Goal: Book appointment/travel/reservation

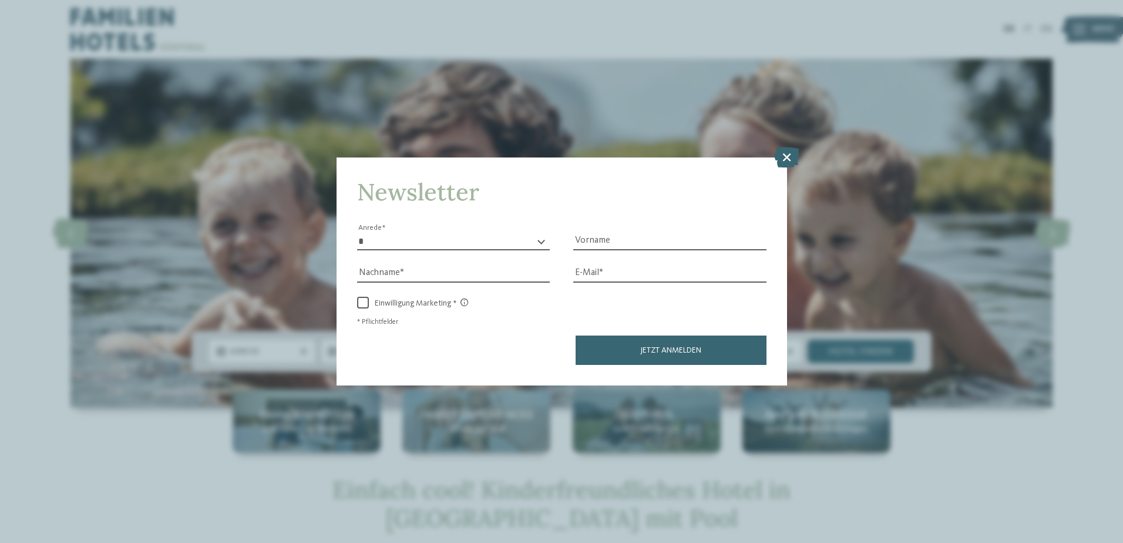
click at [785, 158] on icon at bounding box center [786, 156] width 25 height 21
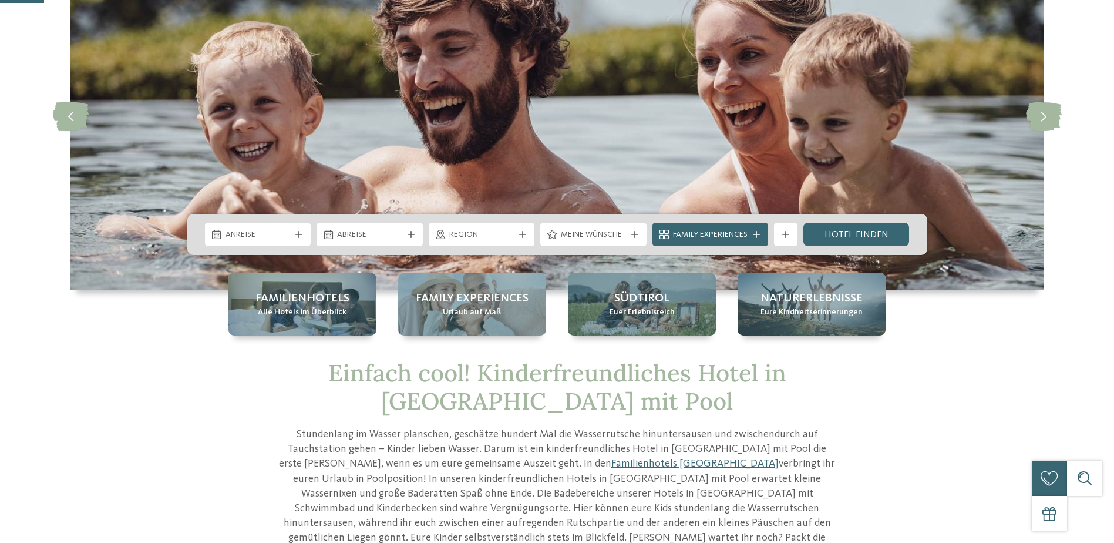
scroll to position [176, 0]
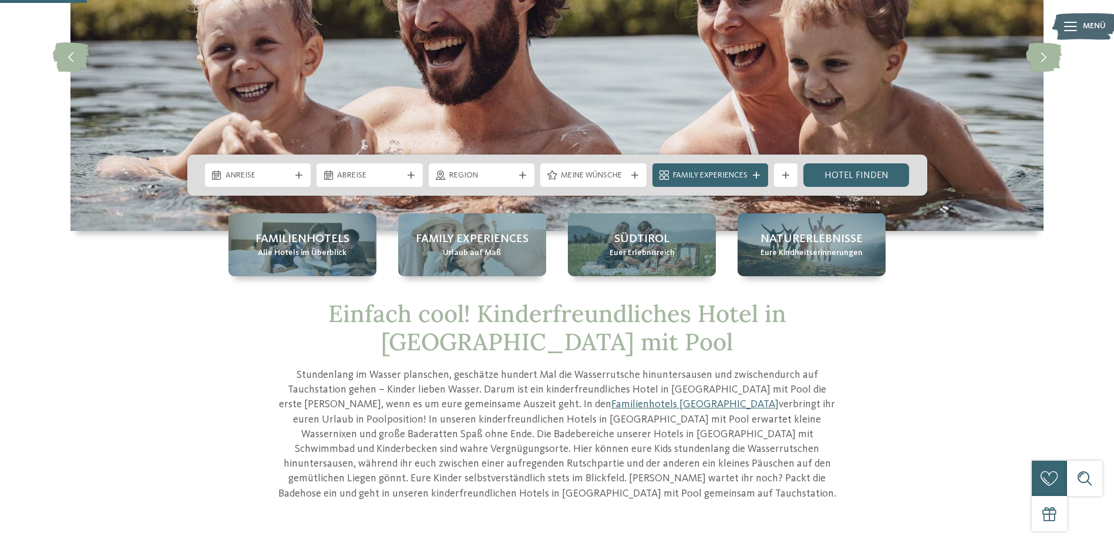
click at [294, 177] on div at bounding box center [299, 174] width 12 height 7
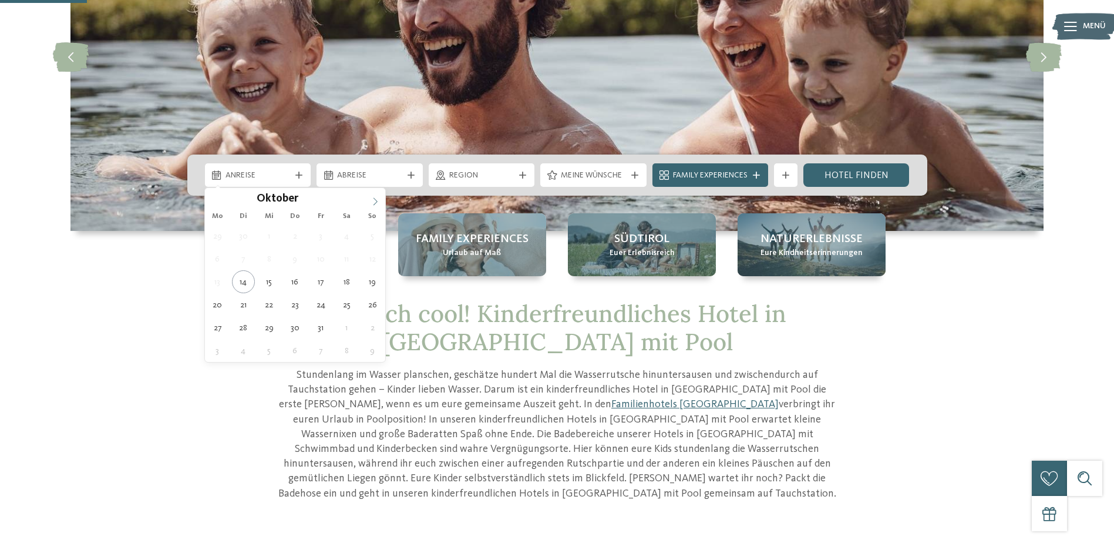
click at [378, 194] on span at bounding box center [375, 198] width 20 height 20
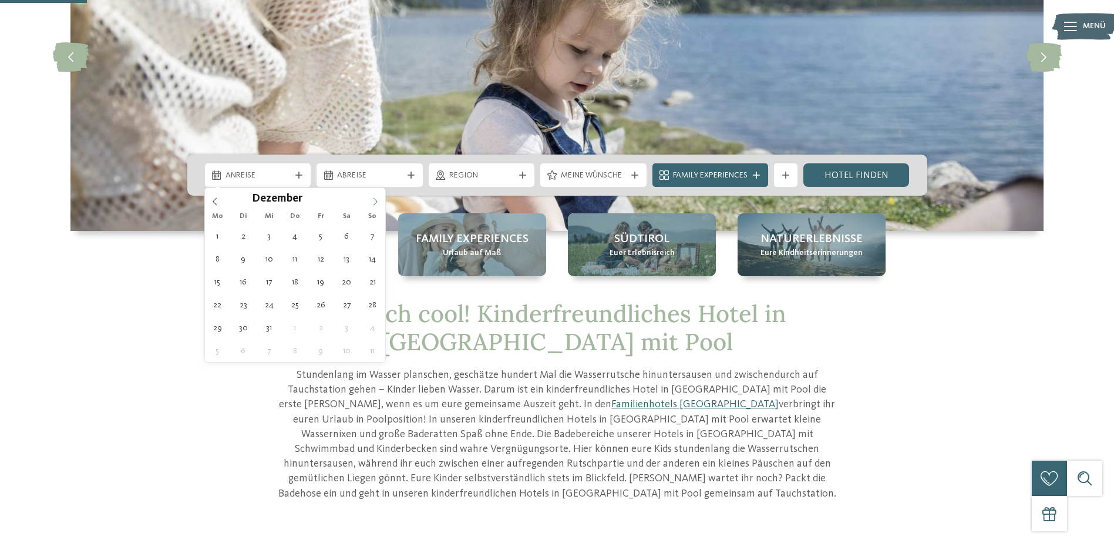
click at [376, 197] on icon at bounding box center [375, 201] width 8 height 8
type div "20.12.2025"
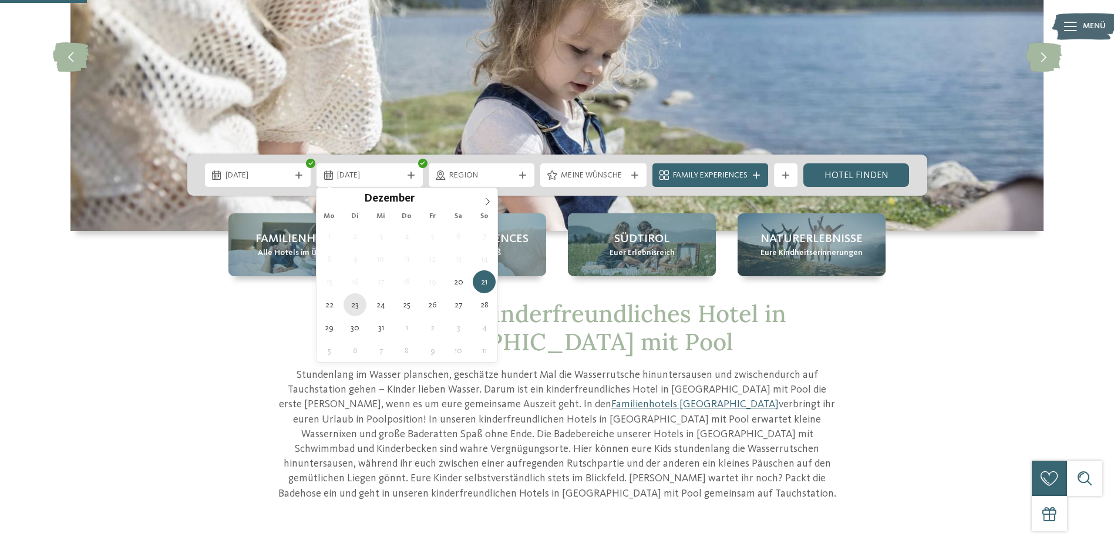
type div "23.12.2025"
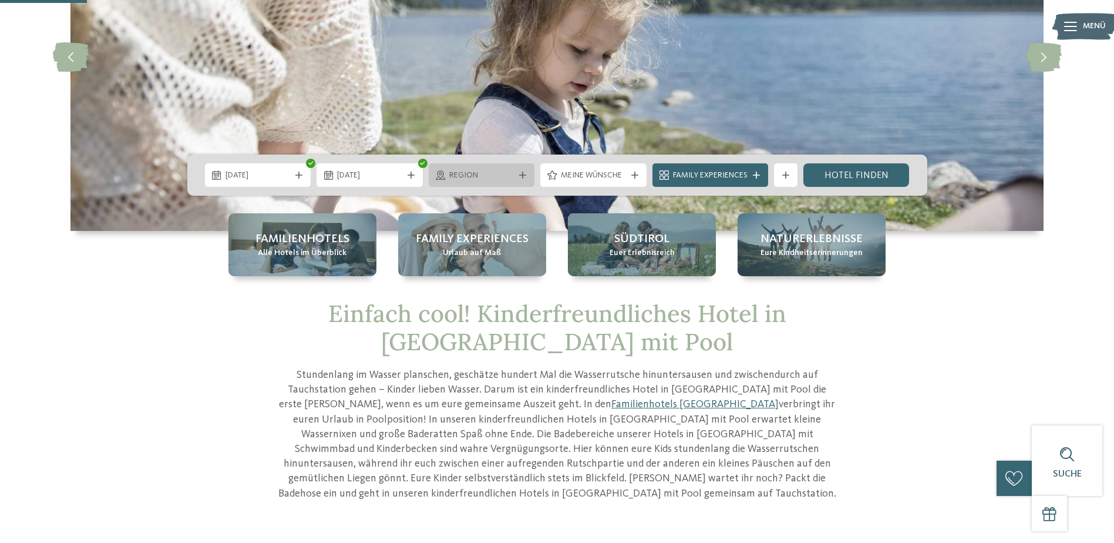
click at [513, 172] on span "Region" at bounding box center [481, 176] width 65 height 12
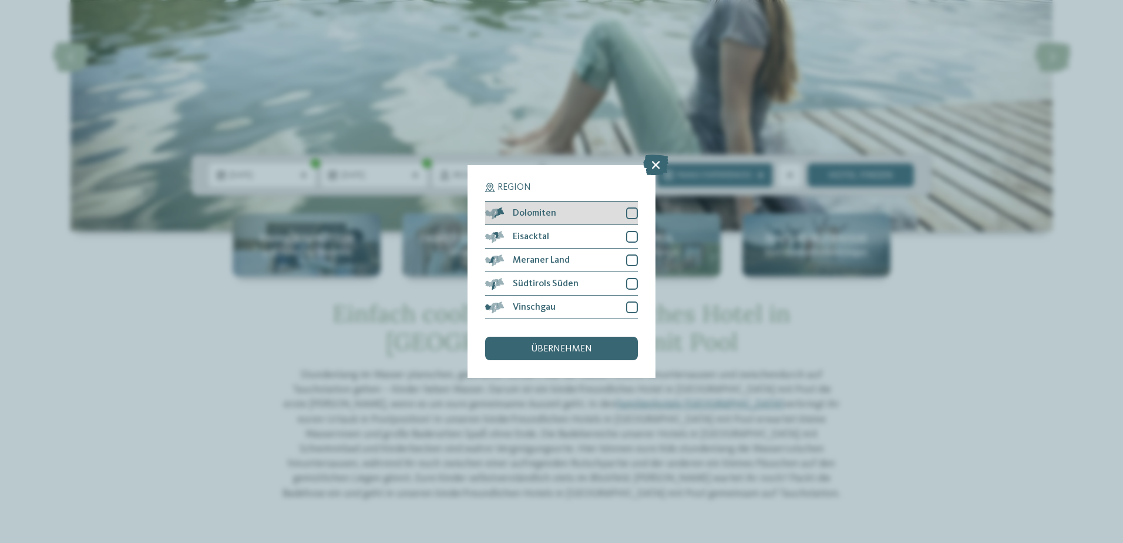
click at [629, 217] on div at bounding box center [632, 213] width 12 height 12
click at [632, 238] on div at bounding box center [632, 237] width 12 height 12
click at [630, 254] on div at bounding box center [632, 260] width 12 height 12
click at [632, 285] on div at bounding box center [632, 284] width 12 height 12
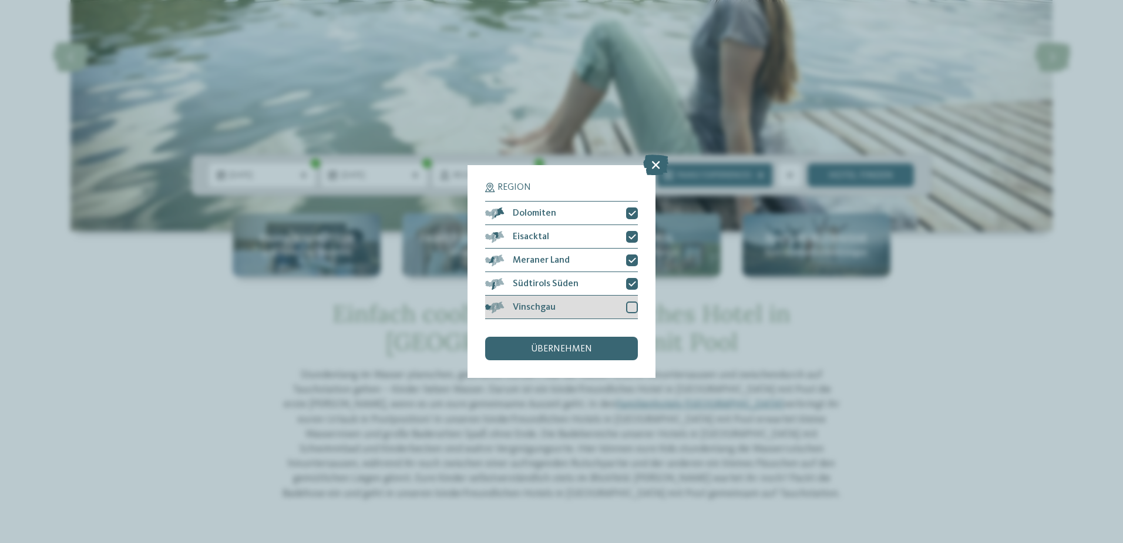
drag, startPoint x: 632, startPoint y: 300, endPoint x: 630, endPoint y: 309, distance: 9.3
click at [632, 301] on div "Vinschgau" at bounding box center [561, 306] width 153 height 23
click at [598, 351] on div "übernehmen" at bounding box center [561, 347] width 153 height 23
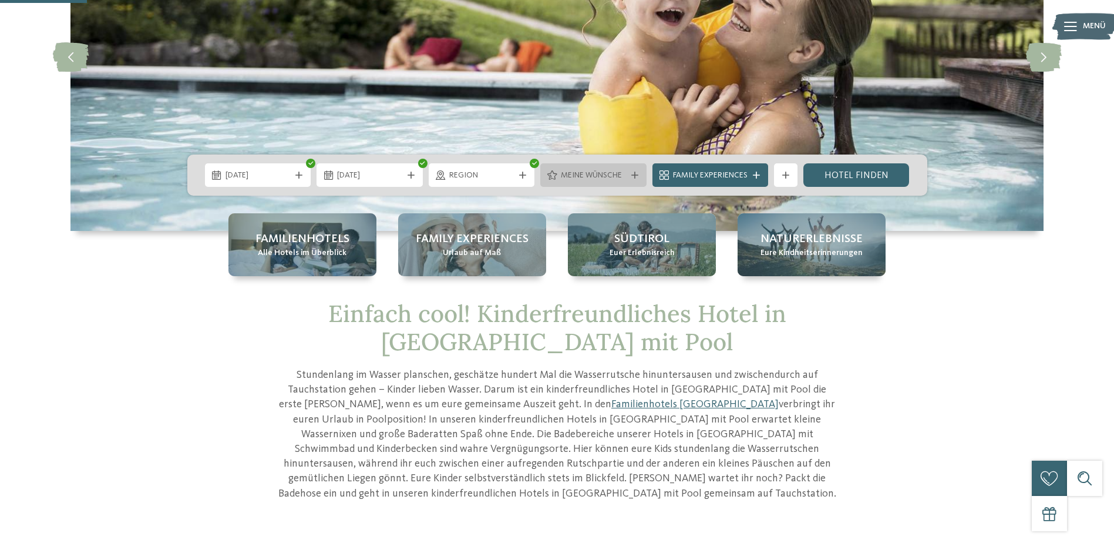
click at [627, 172] on div "Meine Wünsche" at bounding box center [593, 175] width 71 height 13
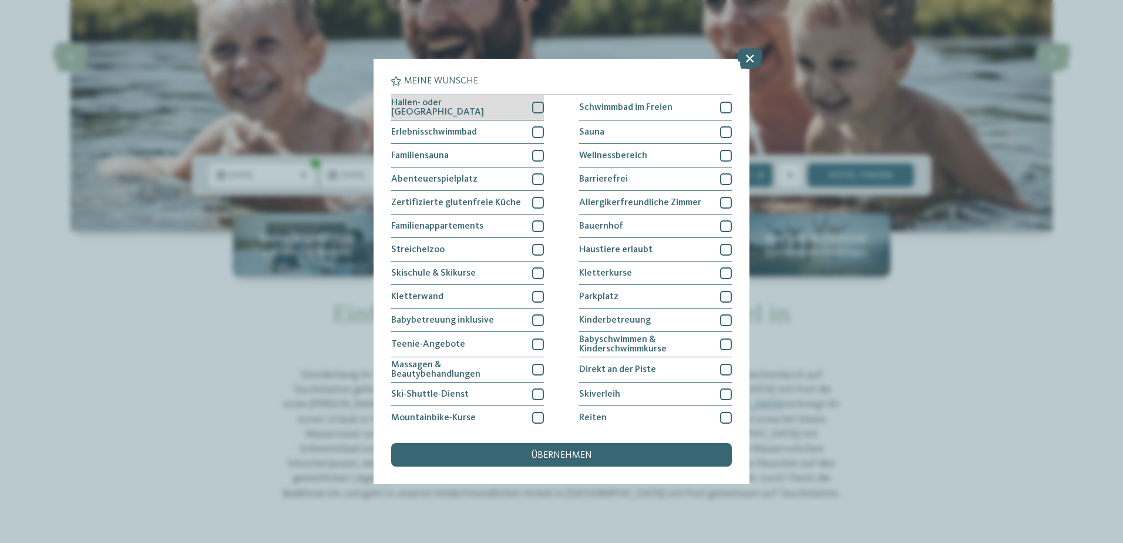
click at [492, 105] on span "Hallen- oder Schleusenbad" at bounding box center [457, 107] width 132 height 19
click at [615, 452] on div "übernehmen" at bounding box center [561, 454] width 341 height 23
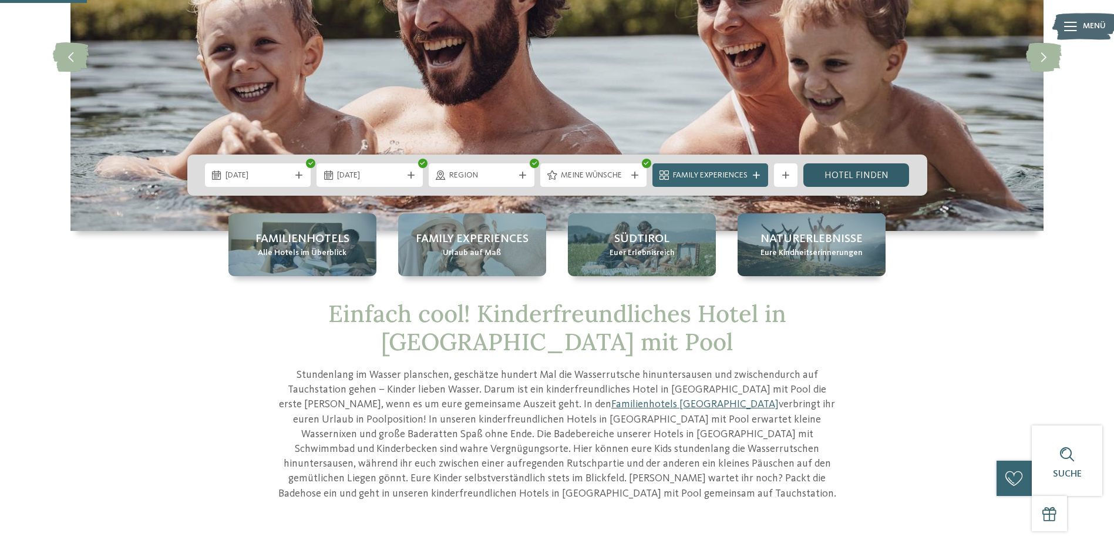
click at [858, 178] on link "Hotel finden" at bounding box center [856, 174] width 106 height 23
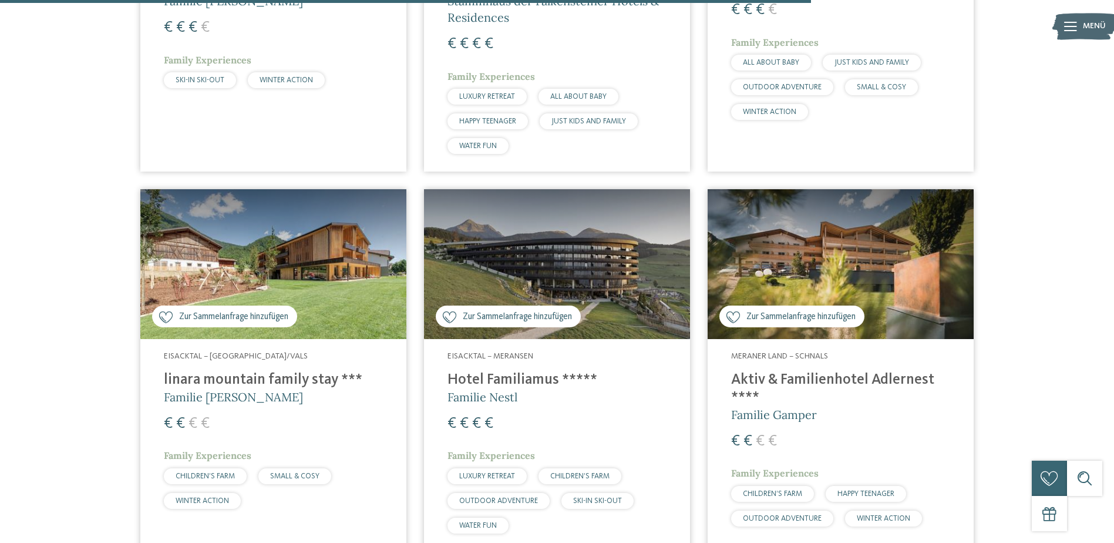
scroll to position [1849, 0]
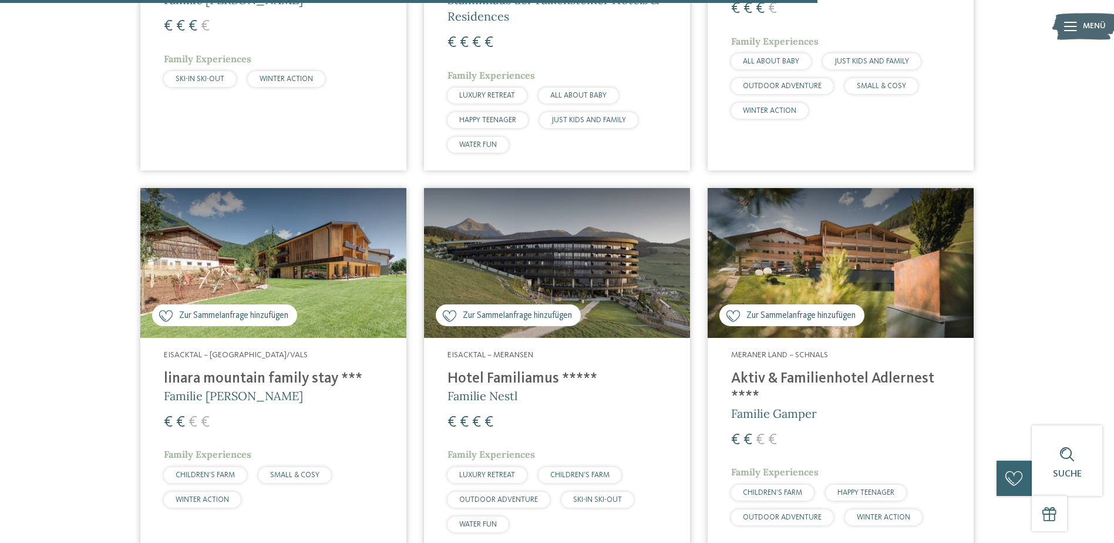
click at [288, 240] on img at bounding box center [273, 263] width 266 height 150
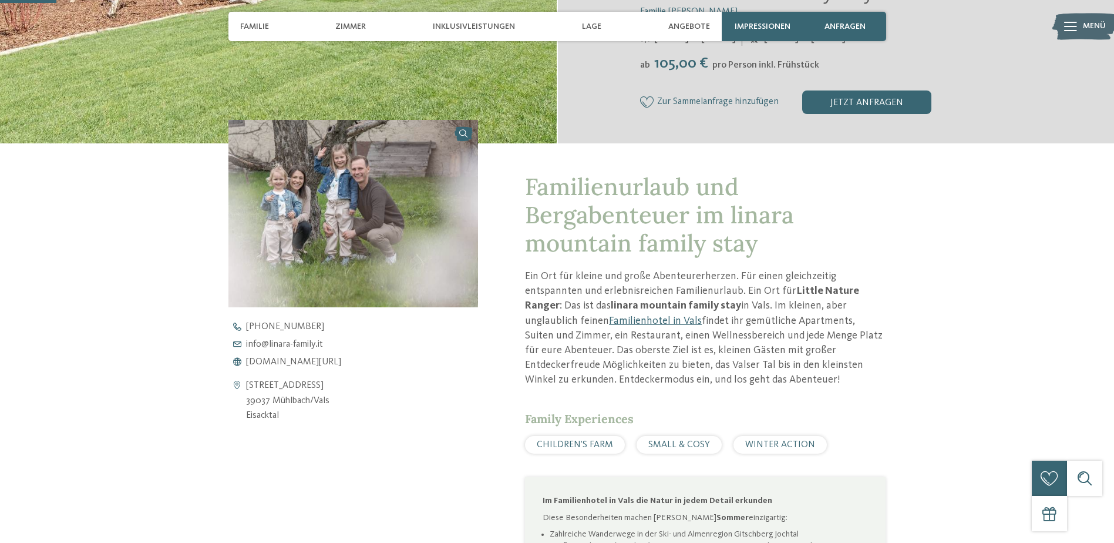
scroll to position [176, 0]
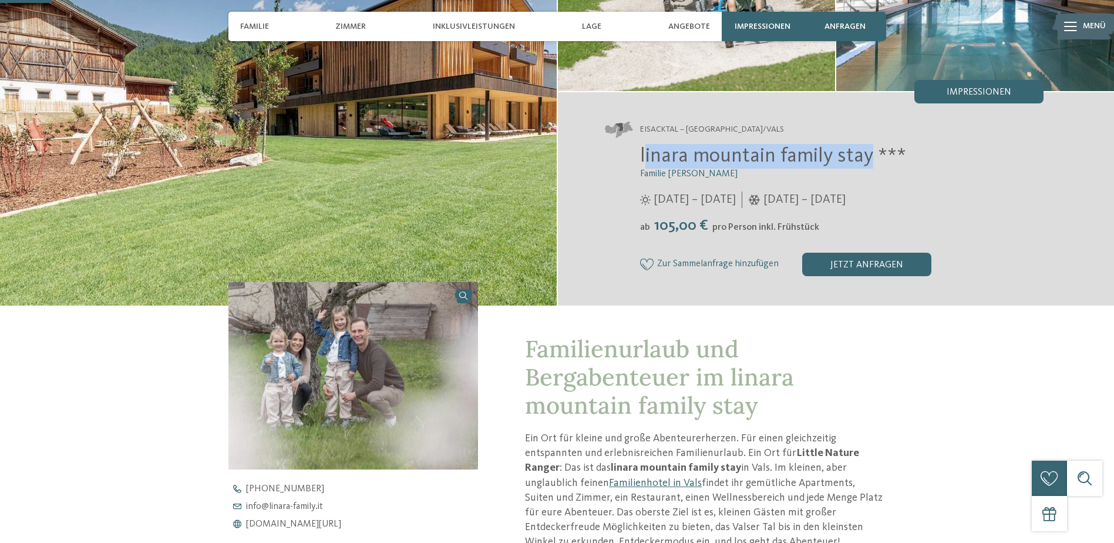
drag, startPoint x: 643, startPoint y: 154, endPoint x: 868, endPoint y: 153, distance: 224.9
click at [868, 153] on span "linara mountain family stay ***" at bounding box center [773, 156] width 266 height 21
drag, startPoint x: 868, startPoint y: 153, endPoint x: 860, endPoint y: 153, distance: 8.2
copy span "inara mountain family stay"
